Goal: Task Accomplishment & Management: Complete application form

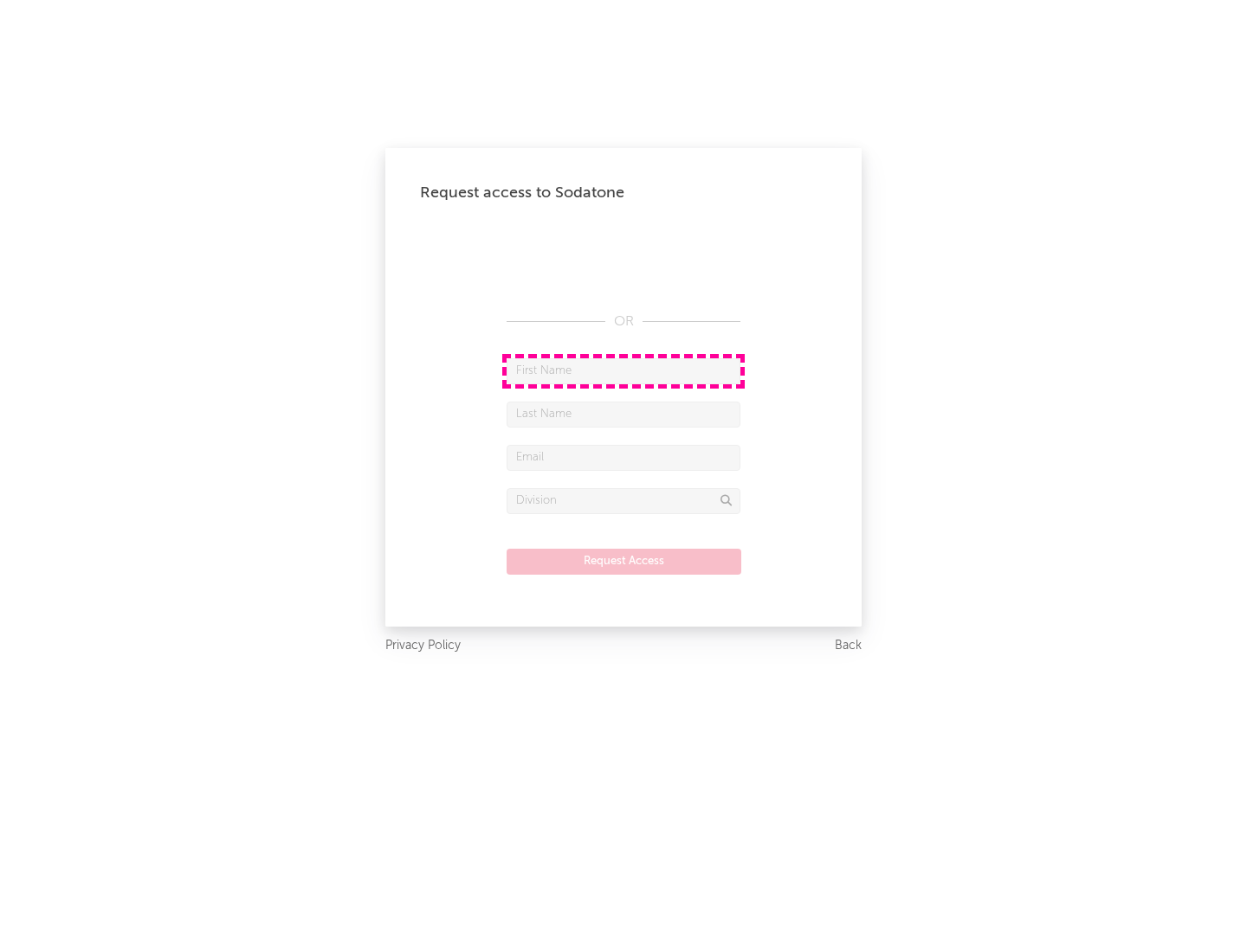
click at [624, 370] on input "text" at bounding box center [624, 371] width 234 height 26
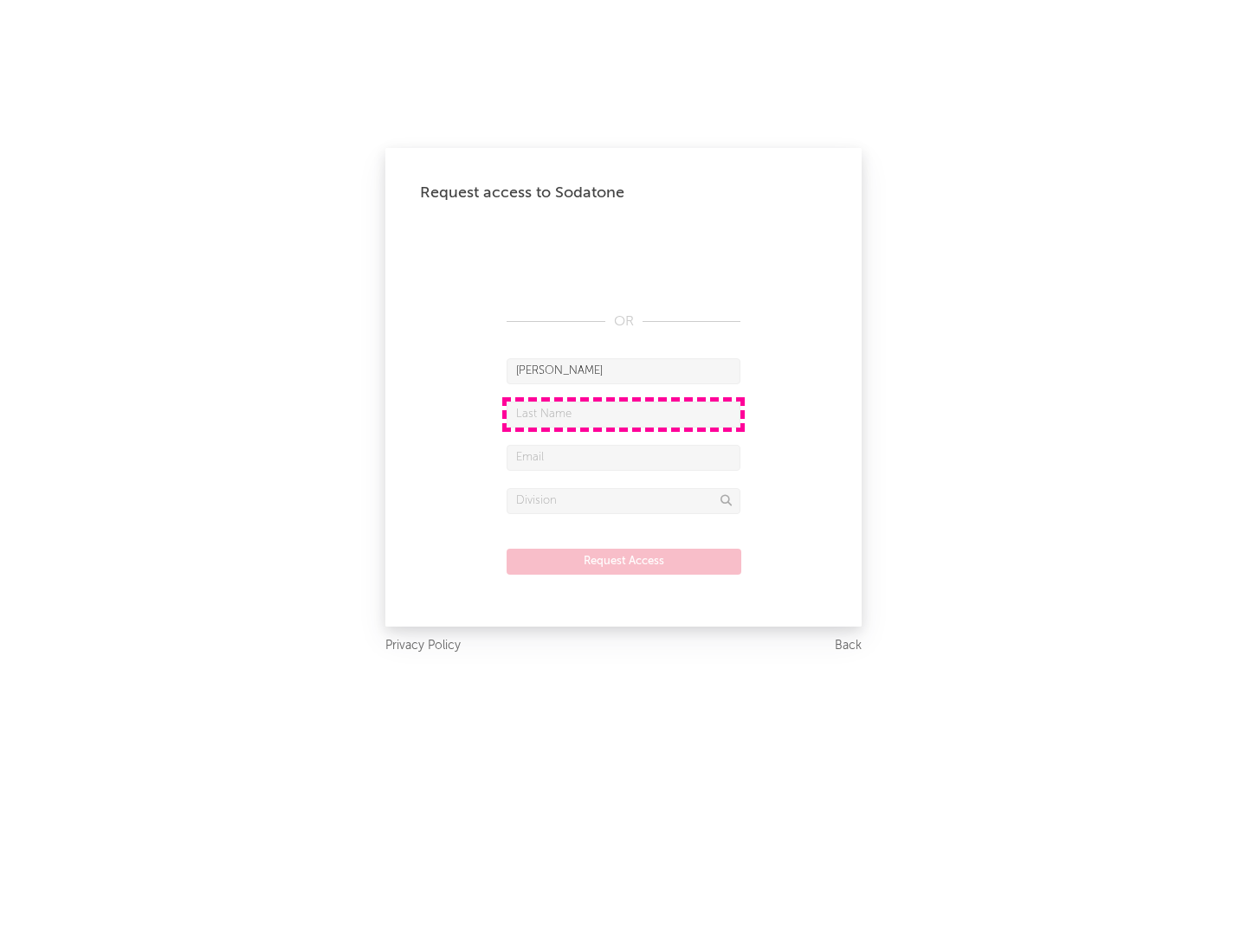
type input "[PERSON_NAME]"
click at [624, 414] on input "text" at bounding box center [624, 415] width 234 height 26
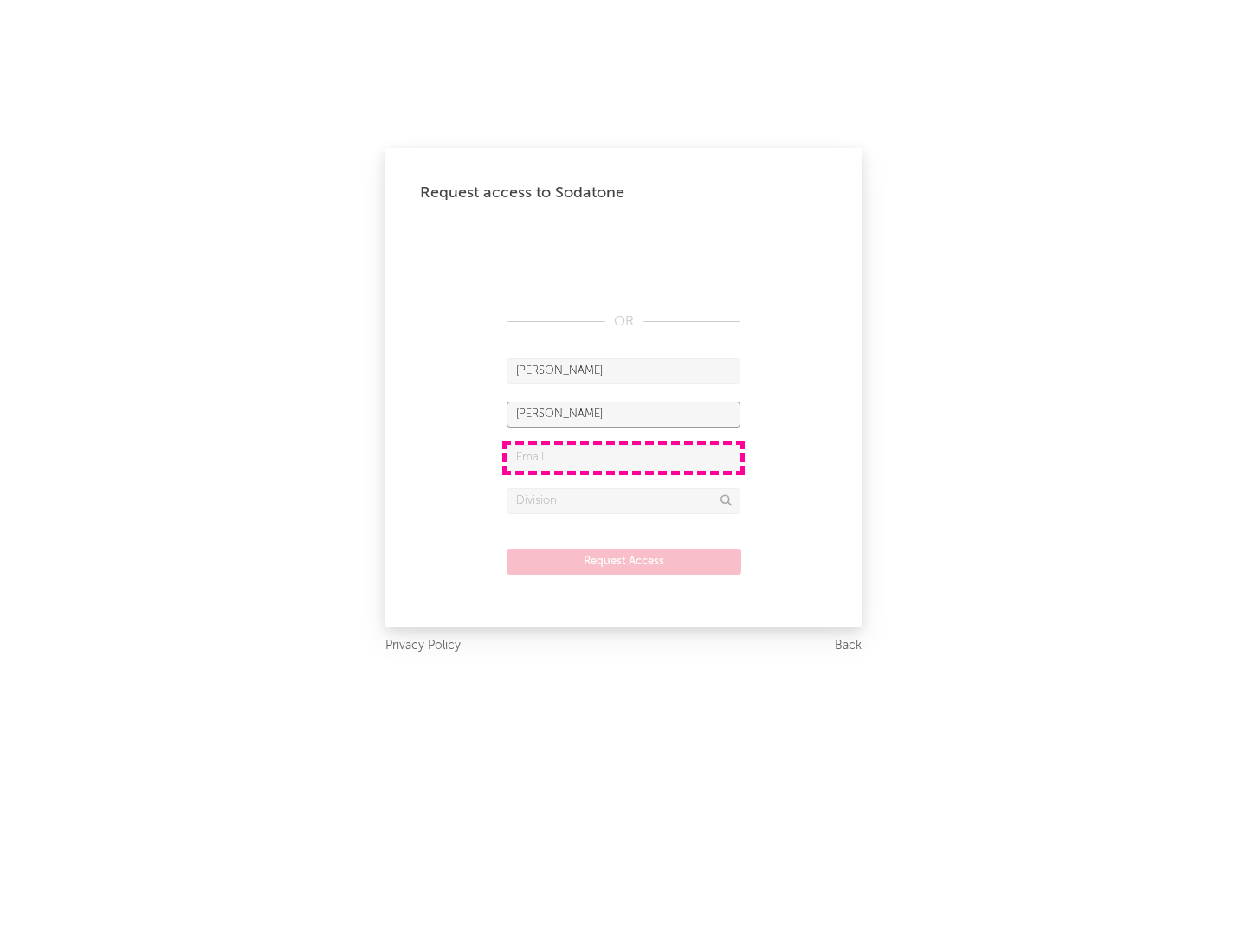
type input "[PERSON_NAME]"
click at [624, 457] on input "text" at bounding box center [624, 457] width 234 height 26
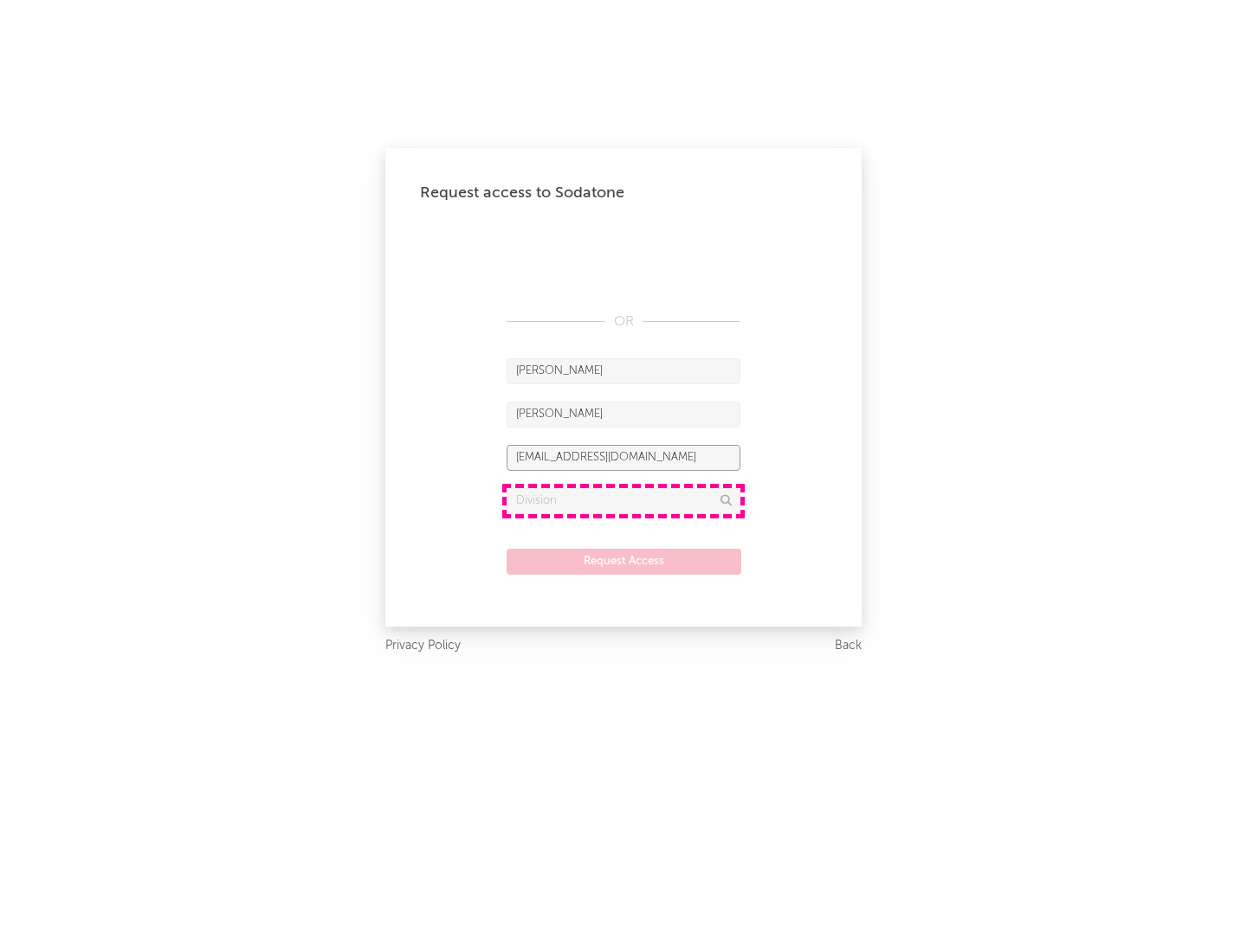
type input "[EMAIL_ADDRESS][DOMAIN_NAME]"
click at [624, 501] on input "text" at bounding box center [624, 501] width 234 height 26
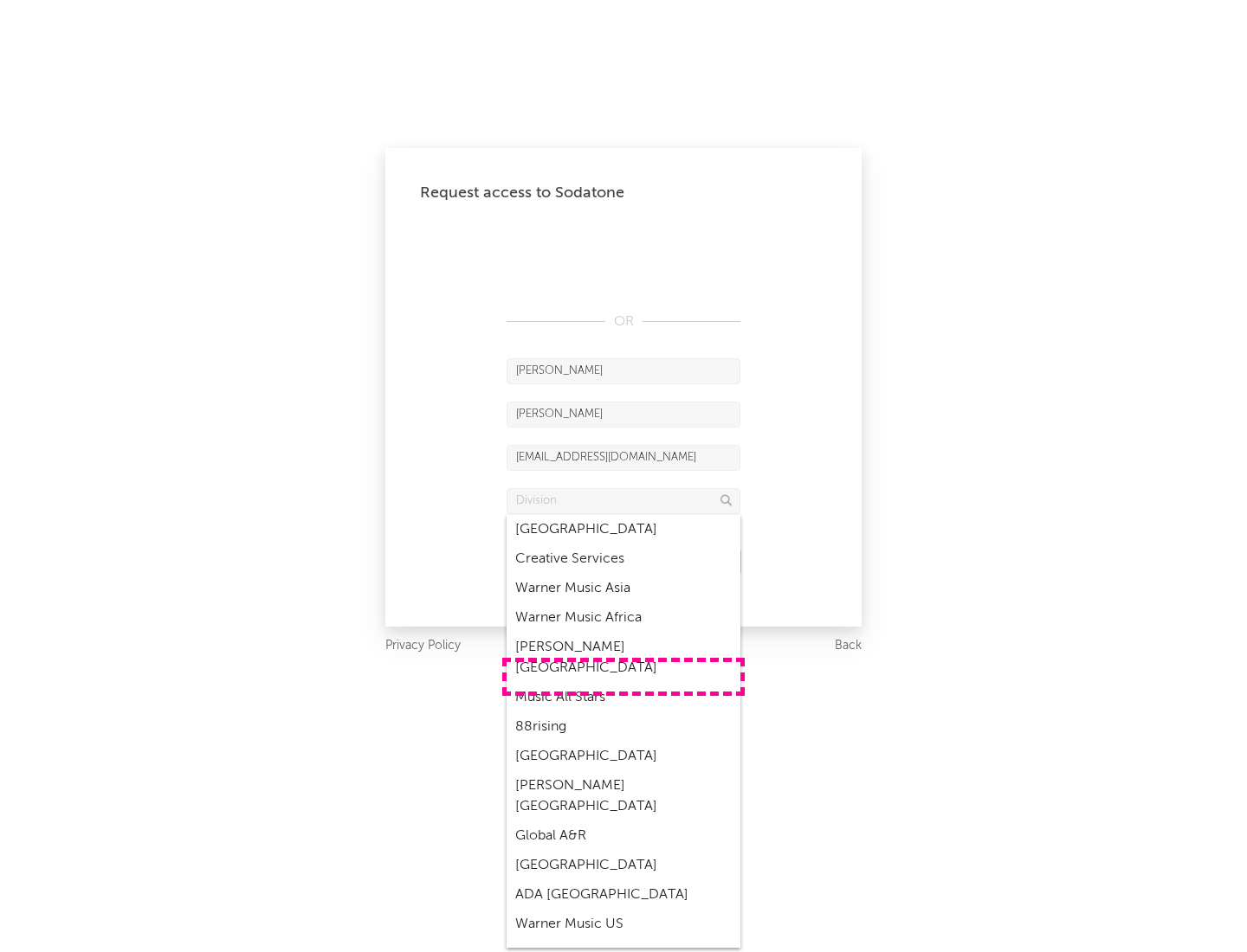
click at [624, 683] on div "Music All Stars" at bounding box center [624, 698] width 234 height 29
type input "Music All Stars"
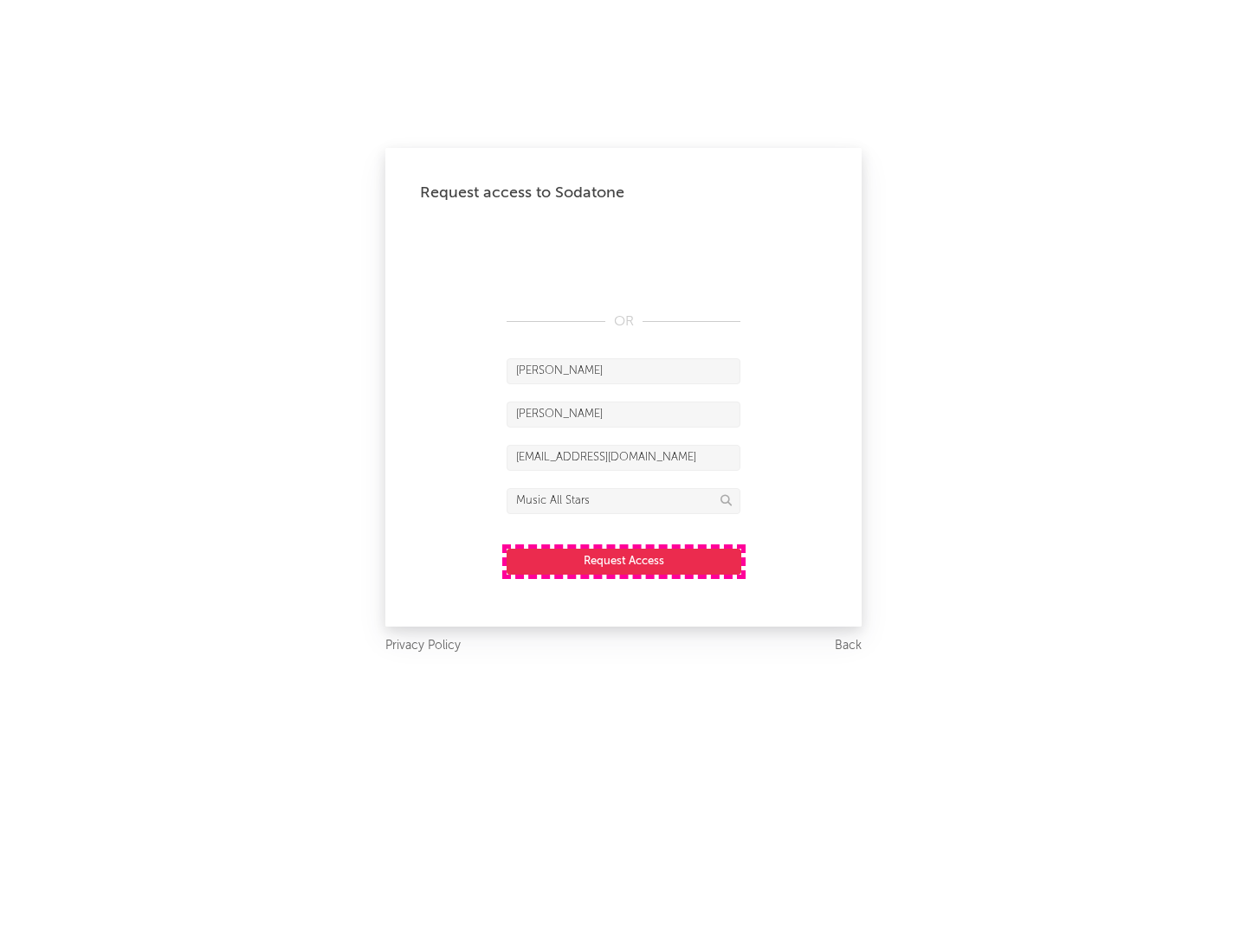
click at [624, 561] on button "Request Access" at bounding box center [624, 562] width 235 height 26
